Goal: Information Seeking & Learning: Learn about a topic

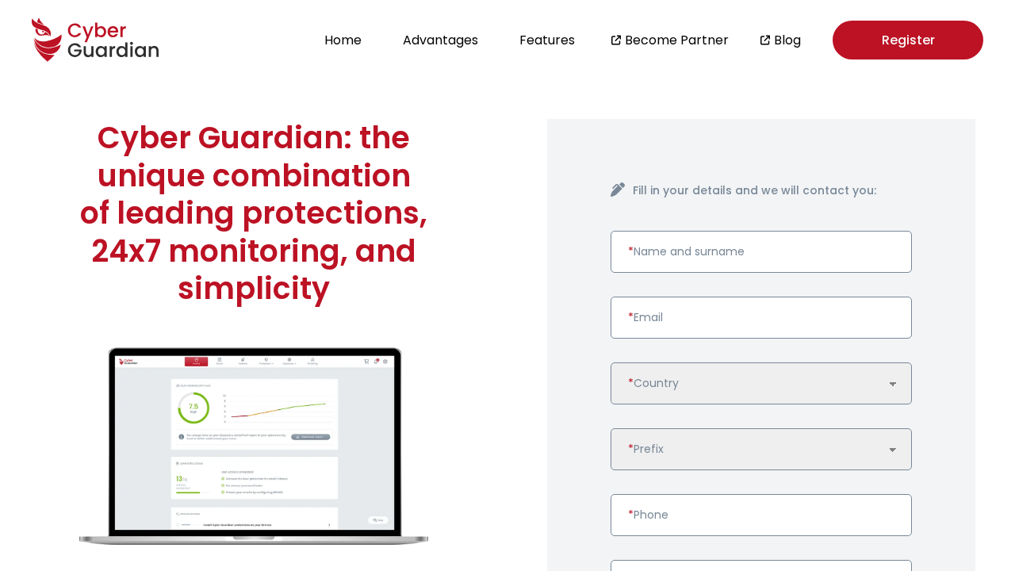
scroll to position [4076, 0]
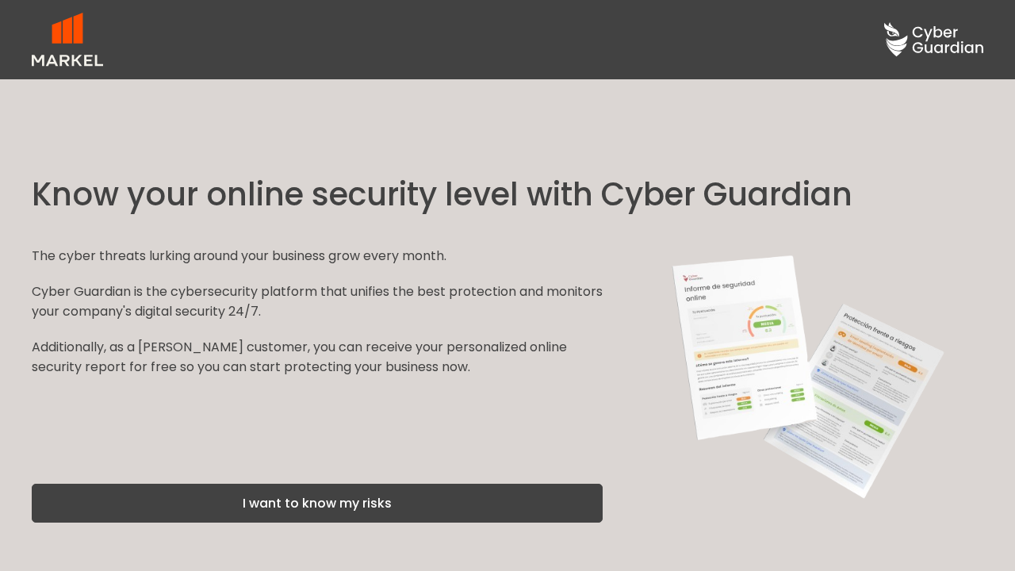
scroll to position [2403, 0]
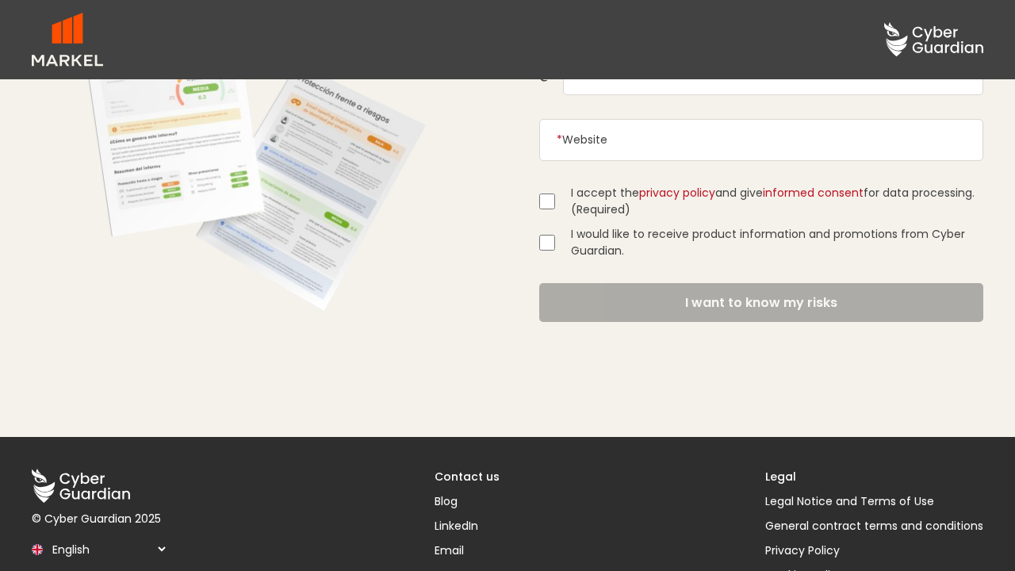
scroll to position [2402, 0]
